Goal: Transaction & Acquisition: Purchase product/service

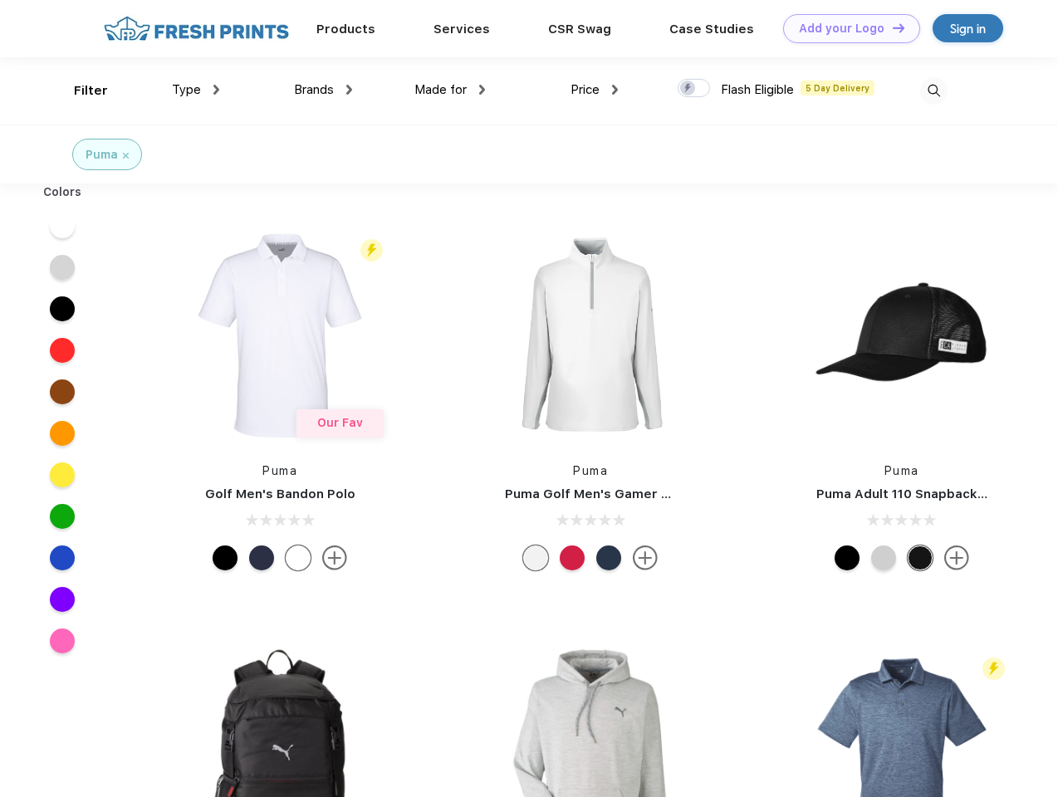
click at [845, 28] on link "Add your Logo Design Tool" at bounding box center [851, 28] width 137 height 29
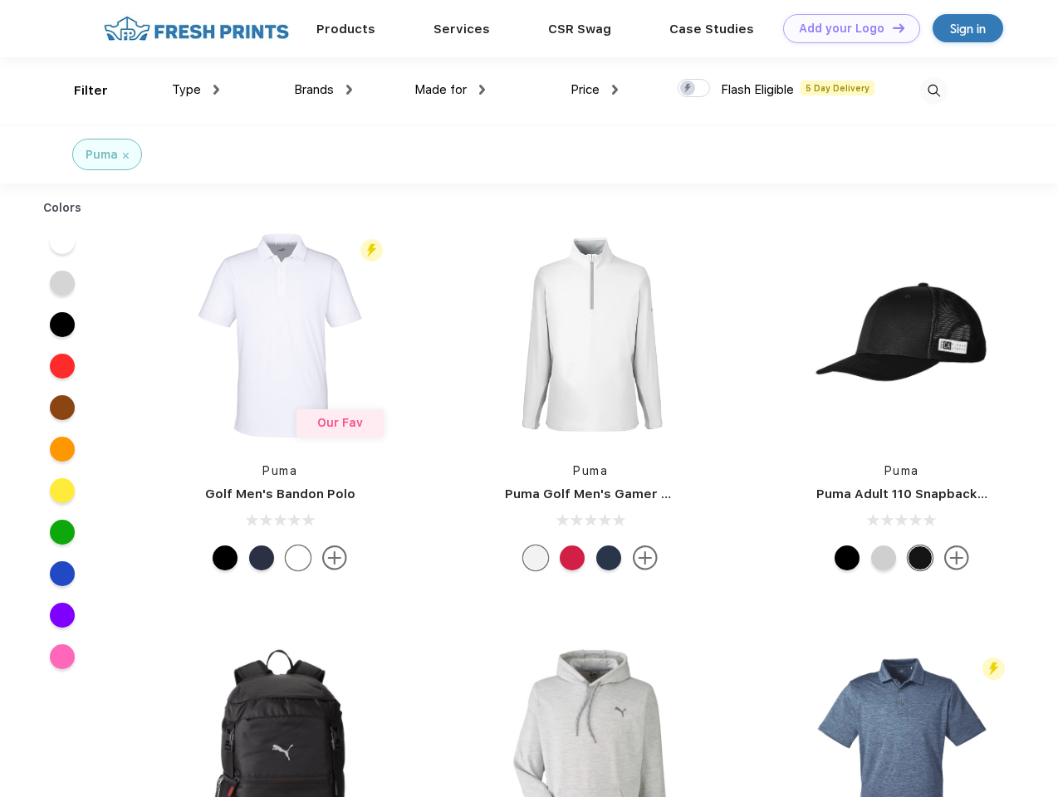
click at [0, 0] on div "Design Tool" at bounding box center [0, 0] width 0 height 0
click at [891, 27] on link "Add your Logo Design Tool" at bounding box center [851, 28] width 137 height 29
click at [80, 91] on div "Filter" at bounding box center [91, 90] width 34 height 19
click at [196, 90] on span "Type" at bounding box center [186, 89] width 29 height 15
click at [323, 90] on span "Brands" at bounding box center [314, 89] width 40 height 15
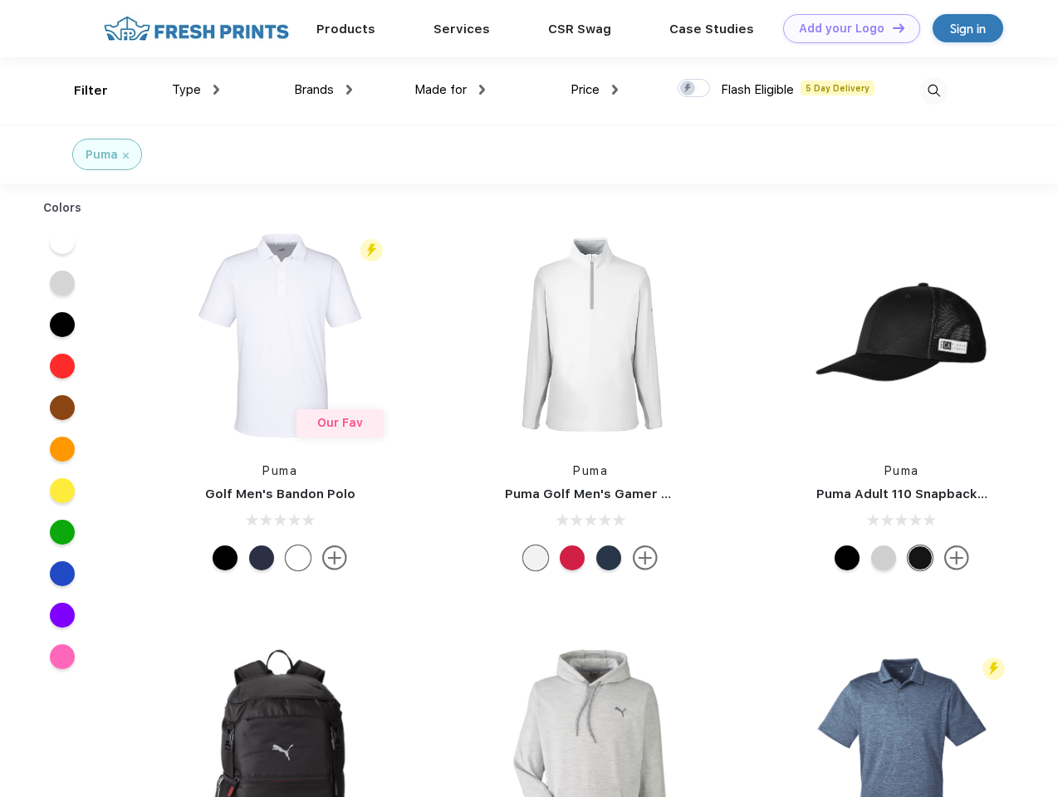
click at [450, 90] on span "Made for" at bounding box center [440, 89] width 52 height 15
click at [595, 90] on span "Price" at bounding box center [584, 89] width 29 height 15
click at [694, 89] on div at bounding box center [694, 88] width 32 height 18
click at [688, 89] on input "checkbox" at bounding box center [683, 83] width 11 height 11
click at [933, 91] on img at bounding box center [933, 90] width 27 height 27
